Goal: Navigation & Orientation: Find specific page/section

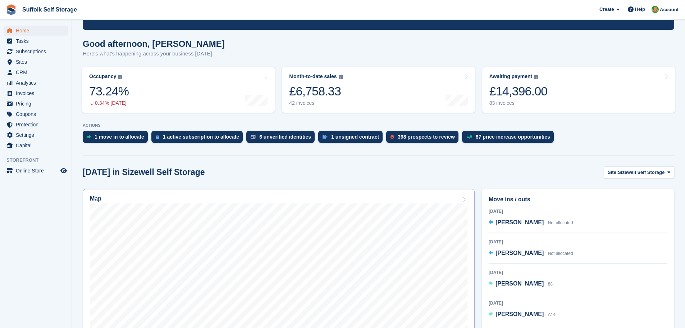
scroll to position [144, 0]
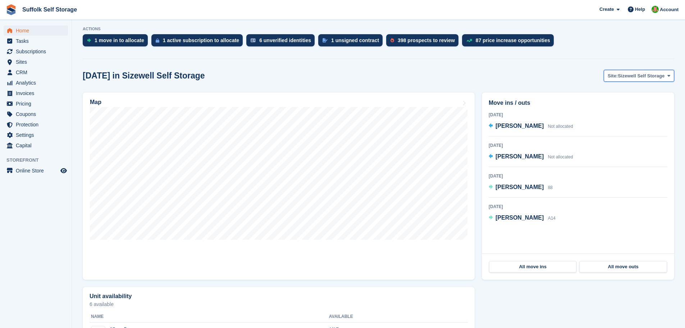
click at [629, 75] on span "Sizewell Self Storage" at bounding box center [641, 75] width 47 height 7
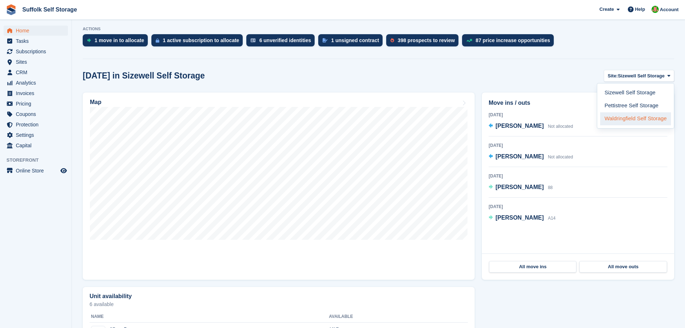
click at [626, 117] on link "Waldringfield Self Storage" at bounding box center [635, 118] width 71 height 13
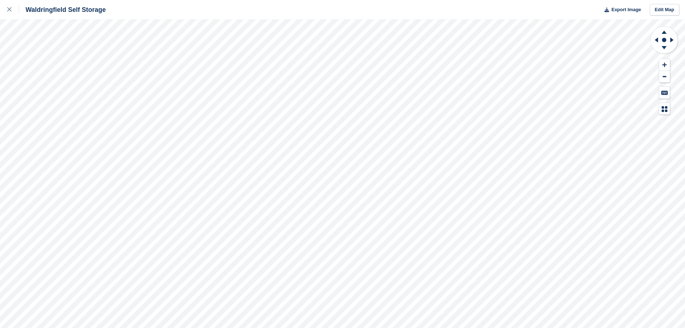
click at [73, 70] on div "Waldringfield Self Storage Export Image Edit Map" at bounding box center [342, 164] width 685 height 328
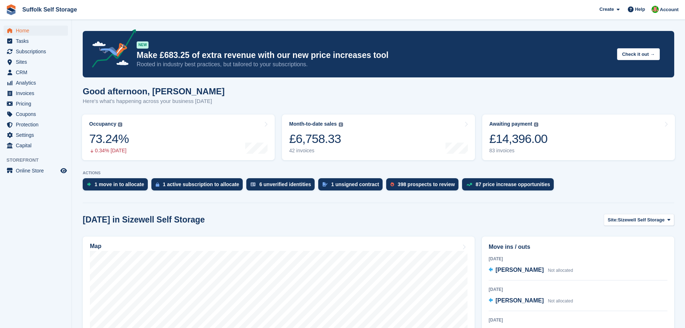
click at [12, 11] on img at bounding box center [11, 9] width 11 height 11
click at [20, 72] on span "CRM" at bounding box center [37, 72] width 43 height 10
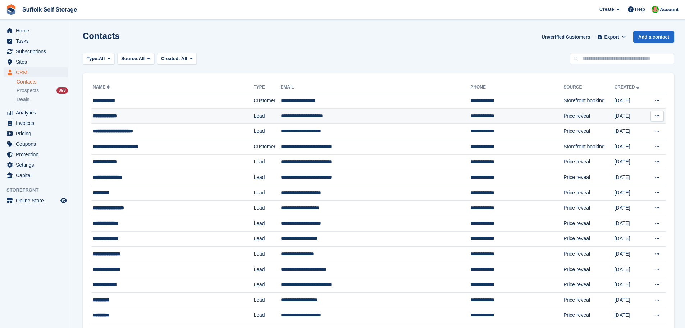
click at [121, 117] on div "**********" at bounding box center [158, 116] width 130 height 8
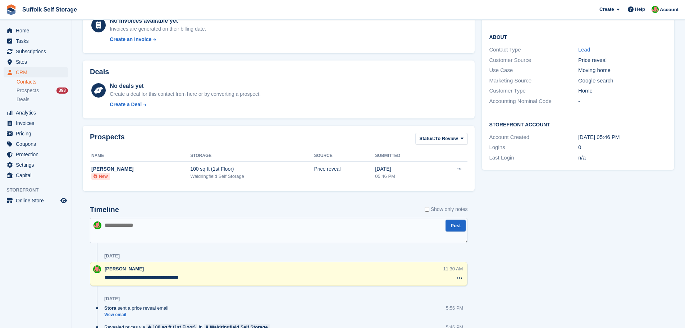
scroll to position [173, 0]
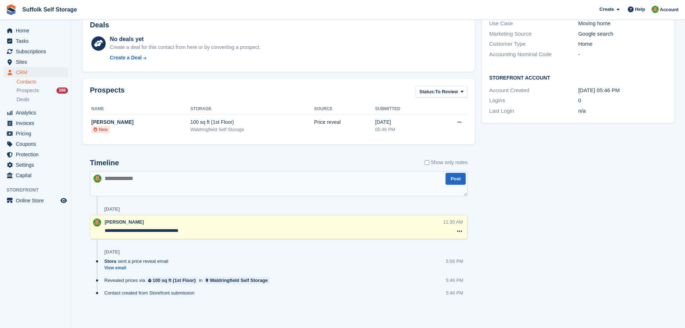
click at [140, 185] on textarea at bounding box center [279, 183] width 378 height 25
type textarea "**********"
click at [459, 181] on button "Post" at bounding box center [456, 179] width 20 height 12
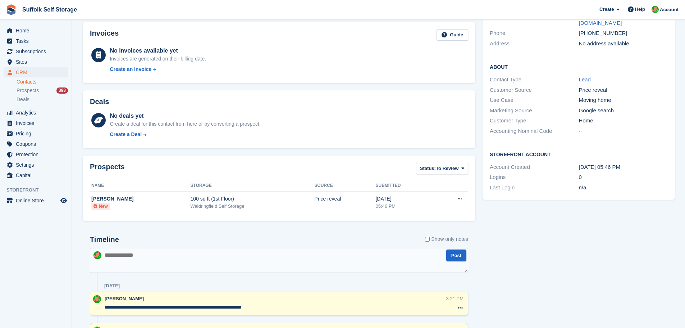
scroll to position [0, 0]
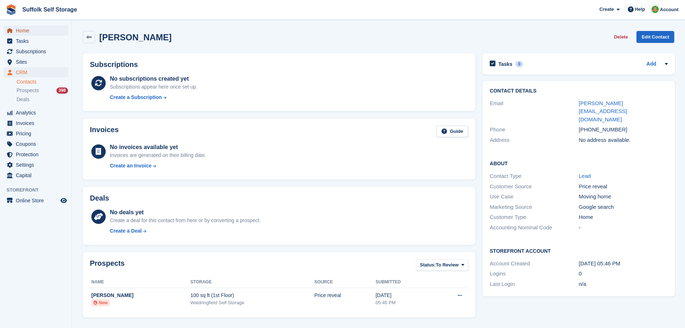
click at [19, 29] on span "Home" at bounding box center [37, 31] width 43 height 10
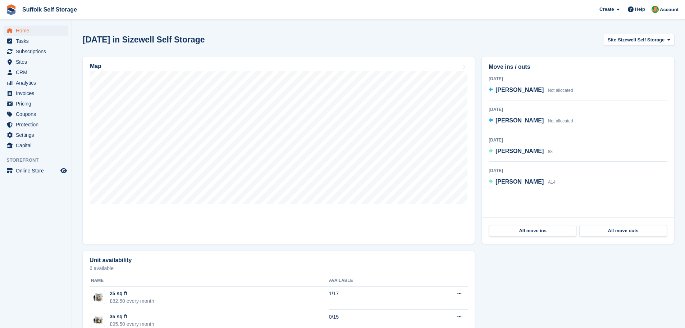
scroll to position [216, 0]
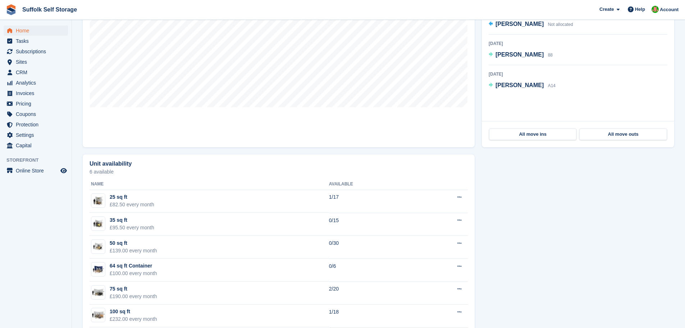
scroll to position [288, 0]
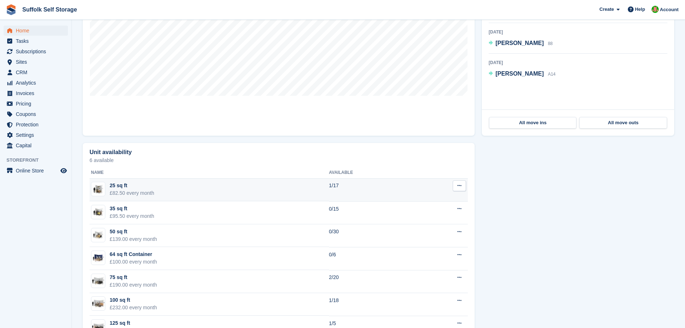
click at [144, 194] on div "£82.50 every month" at bounding box center [132, 193] width 45 height 8
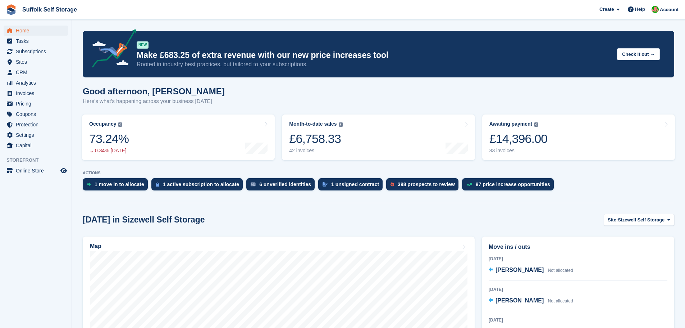
scroll to position [288, 0]
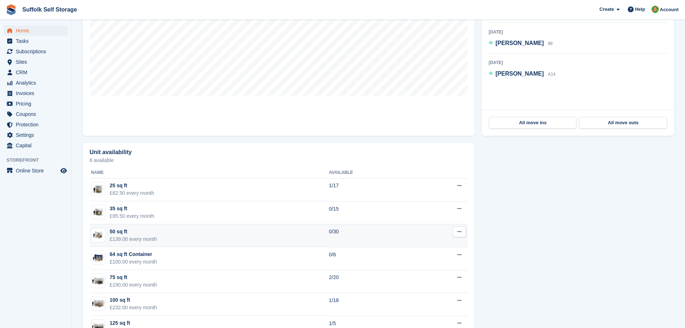
click at [132, 238] on div "£139.00 every month" at bounding box center [133, 239] width 47 height 8
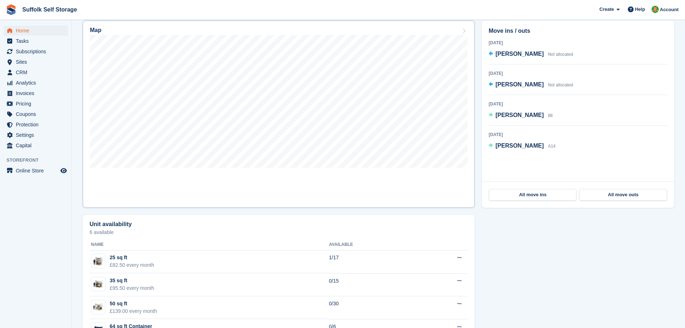
scroll to position [180, 0]
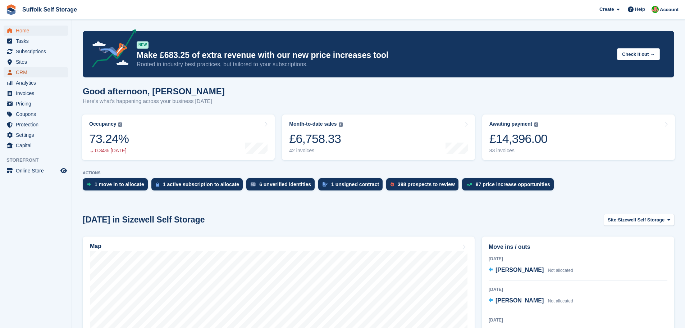
click at [24, 70] on span "CRM" at bounding box center [37, 72] width 43 height 10
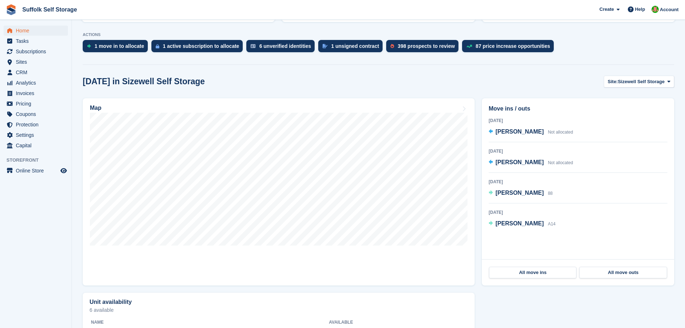
scroll to position [144, 0]
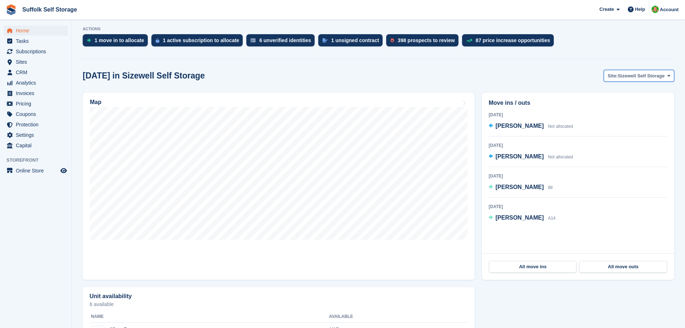
click at [646, 75] on span "Sizewell Self Storage" at bounding box center [641, 75] width 47 height 7
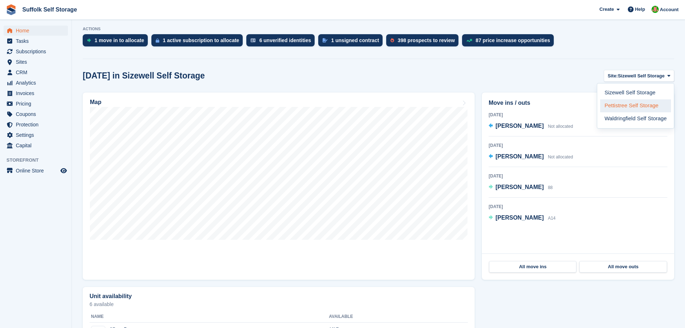
click at [622, 106] on link "Pettistree Self Storage" at bounding box center [635, 105] width 71 height 13
